Goal: Information Seeking & Learning: Learn about a topic

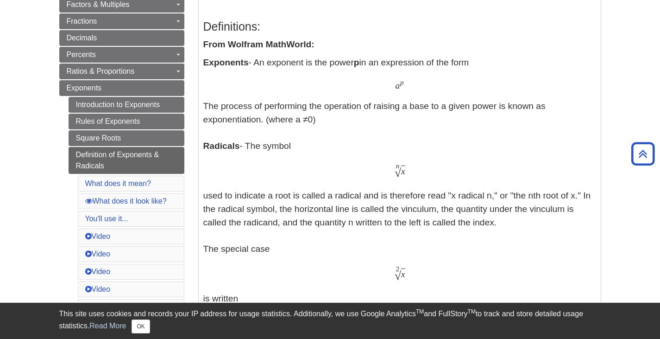
scroll to position [232, 0]
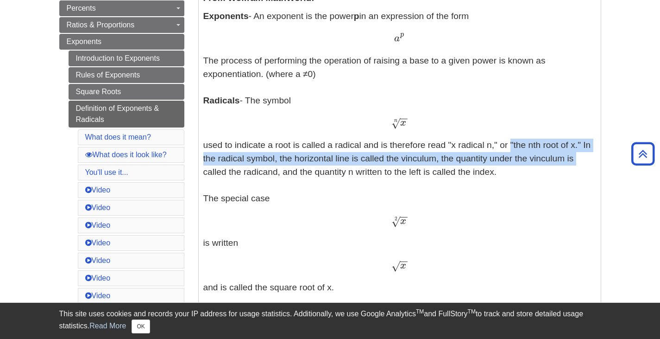
drag, startPoint x: 507, startPoint y: 147, endPoint x: 577, endPoint y: 162, distance: 71.1
click at [577, 162] on p "Exponents - An exponent is the power p in an expression of the form a p a p The…" at bounding box center [399, 267] width 393 height 515
drag, startPoint x: 577, startPoint y: 161, endPoint x: 447, endPoint y: 138, distance: 131.8
click at [458, 138] on p "Exponents - An exponent is the power p in an expression of the form a p a p The…" at bounding box center [399, 267] width 393 height 515
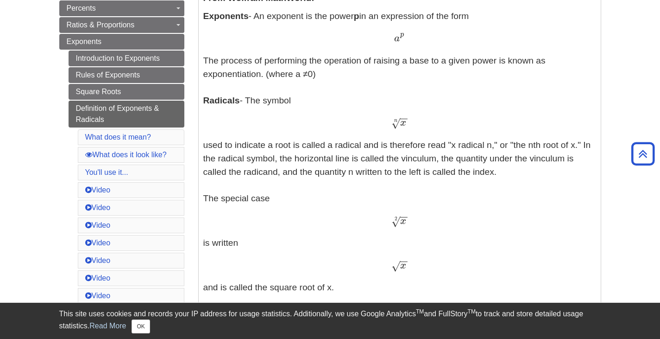
click at [331, 167] on p "Exponents - An exponent is the power p in an expression of the form a p a p The…" at bounding box center [399, 267] width 393 height 515
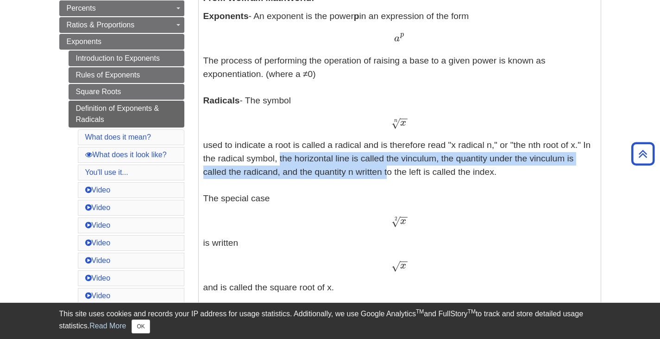
drag, startPoint x: 277, startPoint y: 162, endPoint x: 384, endPoint y: 176, distance: 108.5
click at [384, 176] on p "Exponents - An exponent is the power p in an expression of the form a p a p The…" at bounding box center [399, 267] width 393 height 515
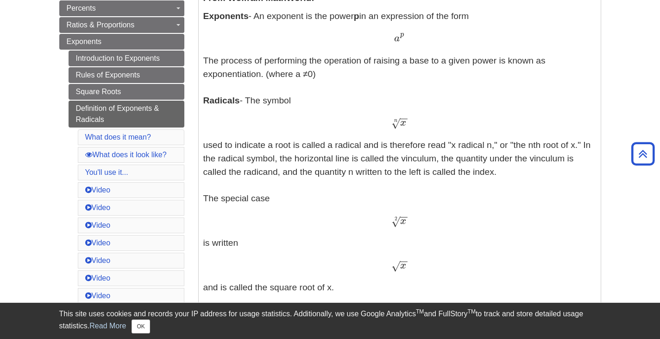
click at [459, 174] on p "Exponents - An exponent is the power p in an expression of the form a p a p The…" at bounding box center [399, 267] width 393 height 515
drag, startPoint x: 527, startPoint y: 176, endPoint x: 520, endPoint y: 164, distance: 13.3
click at [520, 164] on p "Exponents - An exponent is the power p in an expression of the form a p a p The…" at bounding box center [399, 267] width 393 height 515
click at [517, 163] on p "Exponents - An exponent is the power p in an expression of the form a p a p The…" at bounding box center [399, 267] width 393 height 515
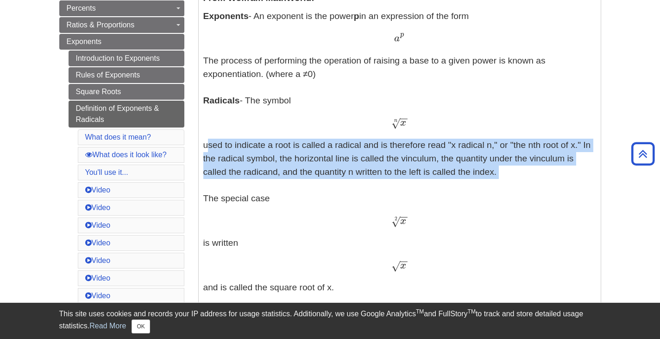
click at [517, 163] on p "Exponents - An exponent is the power p in an expression of the form a p a p The…" at bounding box center [399, 267] width 393 height 515
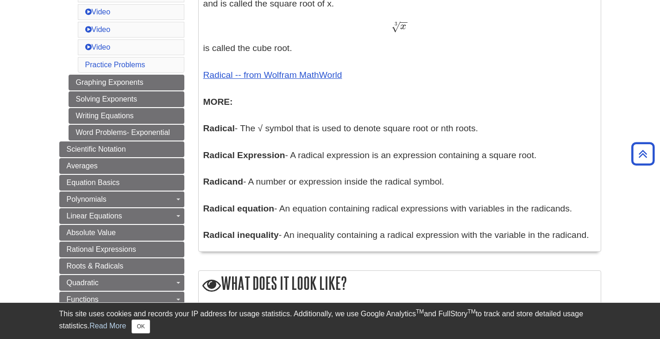
scroll to position [509, 0]
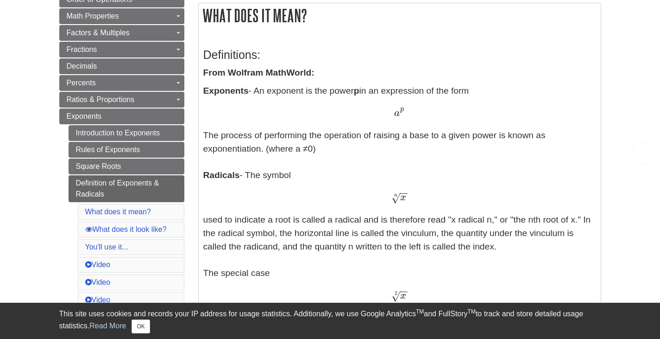
scroll to position [463, 0]
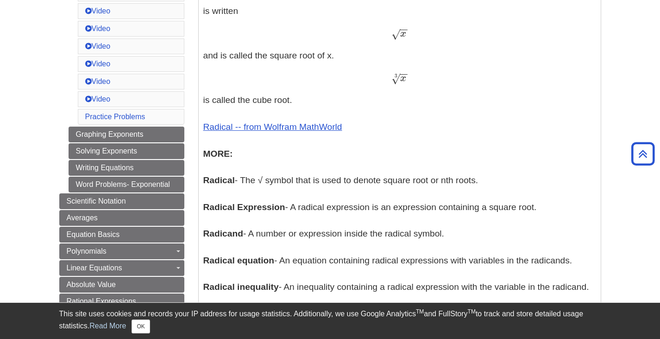
click at [375, 216] on p "Exponents - An exponent is the power p in an expression of the form a p a p The…" at bounding box center [399, 35] width 393 height 515
click at [375, 215] on p "Exponents - An exponent is the power p in an expression of the form a p a p The…" at bounding box center [399, 35] width 393 height 515
click at [415, 238] on p "Exponents - An exponent is the power p in an expression of the form a p a p The…" at bounding box center [399, 35] width 393 height 515
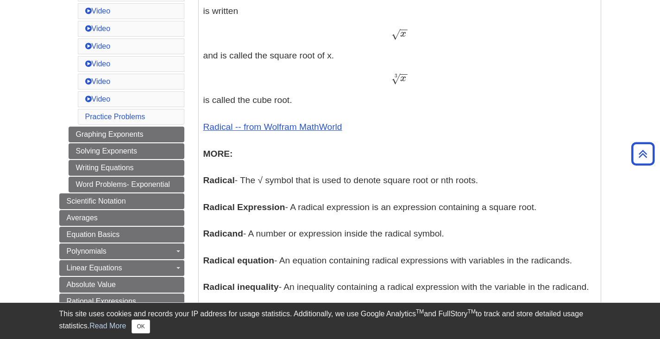
click at [402, 266] on p "Exponents - An exponent is the power p in an expression of the form a p a p The…" at bounding box center [399, 35] width 393 height 515
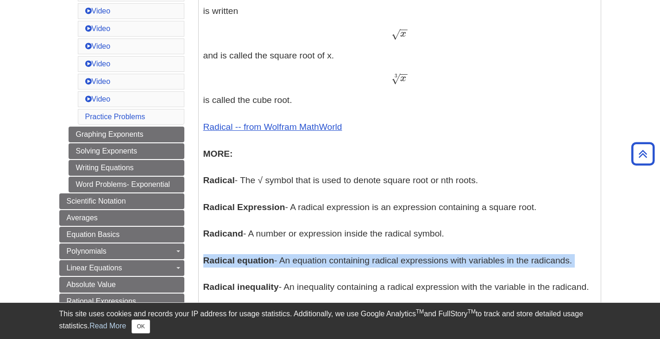
click at [402, 266] on p "Exponents - An exponent is the power p in an expression of the form a p a p The…" at bounding box center [399, 35] width 393 height 515
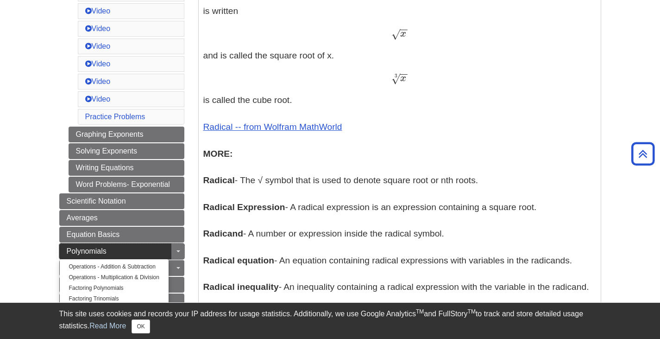
click at [153, 250] on link "Polynomials" at bounding box center [121, 251] width 125 height 16
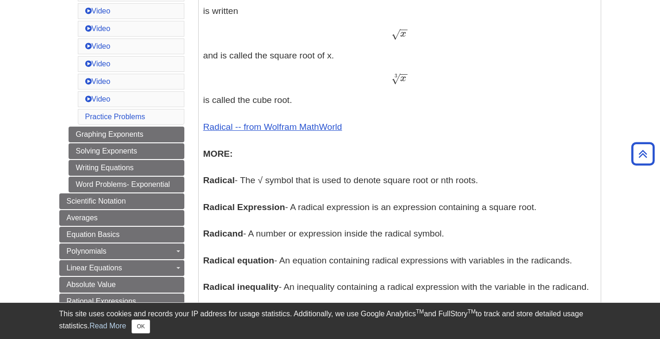
click at [295, 226] on p "Exponents - An exponent is the power p in an expression of the form a p a p The…" at bounding box center [399, 35] width 393 height 515
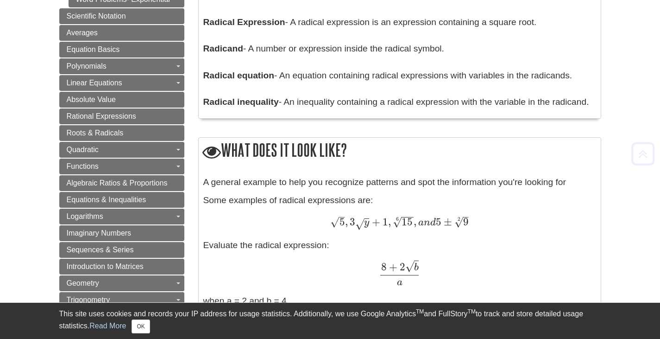
scroll to position [880, 0]
